Goal: Check status: Check status

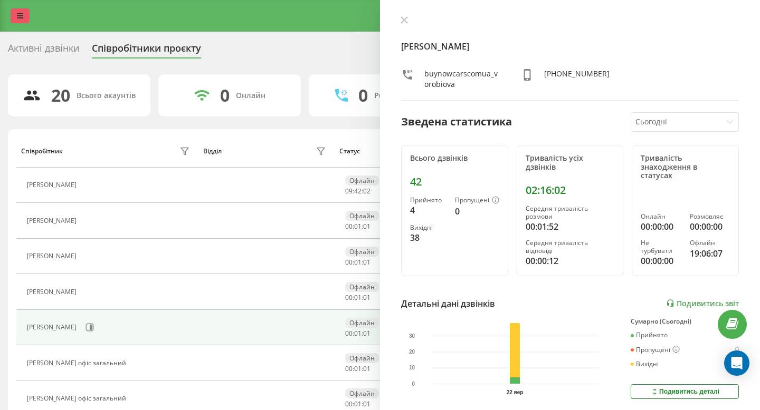
click at [27, 11] on link at bounding box center [20, 15] width 19 height 15
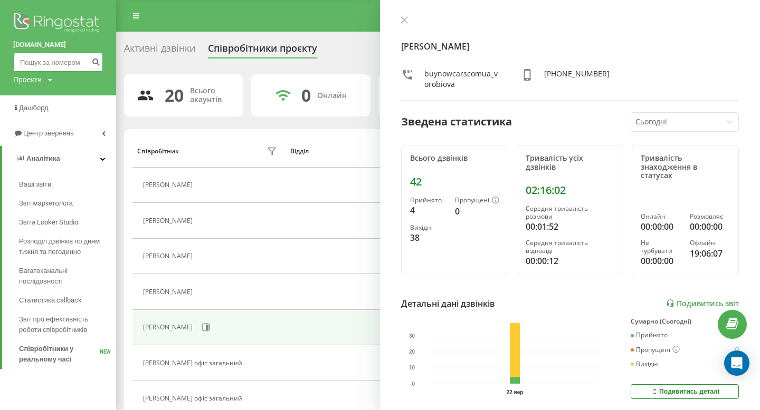
click at [75, 61] on input at bounding box center [58, 62] width 90 height 19
paste input "0669247449"
type input "0669247449"
click at [98, 68] on button "submit" at bounding box center [96, 62] width 14 height 19
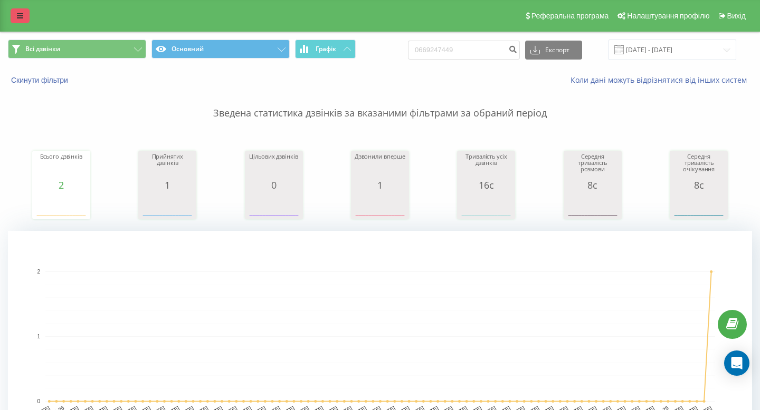
click at [14, 11] on link at bounding box center [20, 15] width 19 height 15
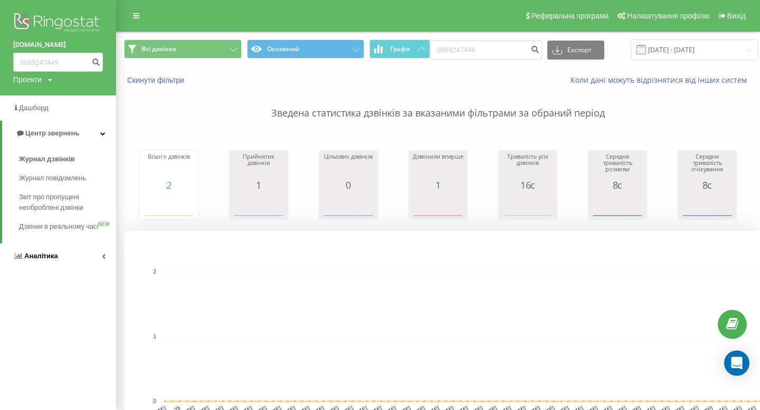
click at [44, 260] on link "Аналiтика" at bounding box center [58, 256] width 116 height 25
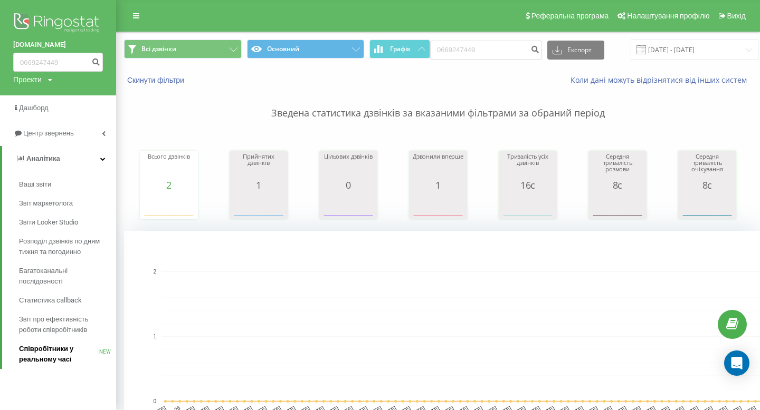
click at [45, 347] on span "Співробітники у реальному часі" at bounding box center [59, 354] width 80 height 21
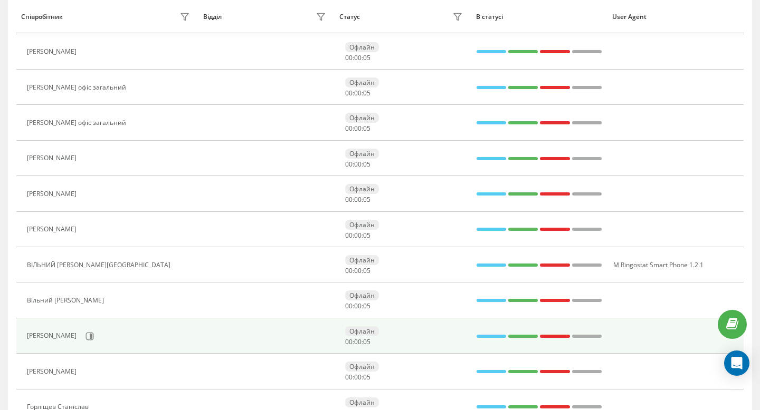
scroll to position [264, 0]
